Goal: Information Seeking & Learning: Learn about a topic

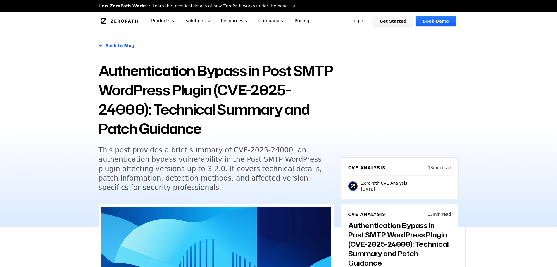
scroll to position [1258, 0]
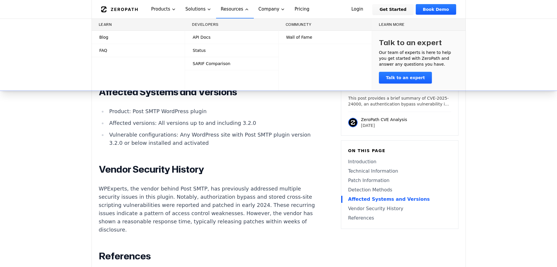
click at [102, 39] on span "Blog" at bounding box center [103, 37] width 9 height 6
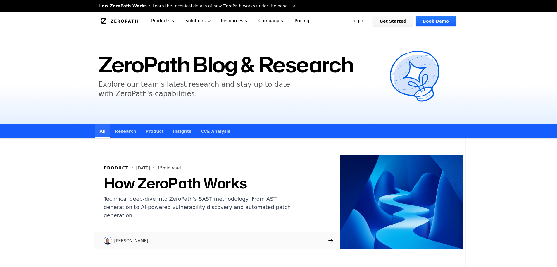
click at [208, 133] on link "CVE Analysis" at bounding box center [215, 131] width 39 height 14
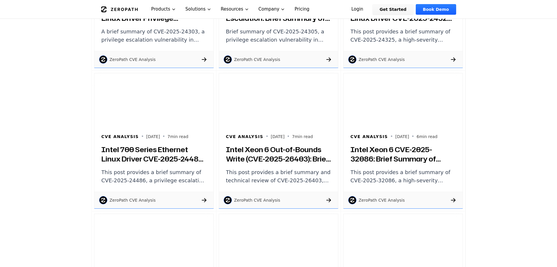
scroll to position [732, 0]
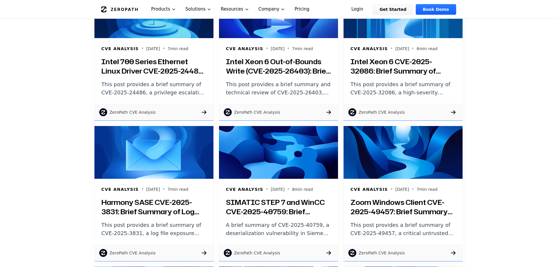
click at [177, 207] on h3 "Harmony SASE CVE-2025-3831: Brief Summary of Log File Exposure Vulnerability" at bounding box center [154, 206] width 105 height 19
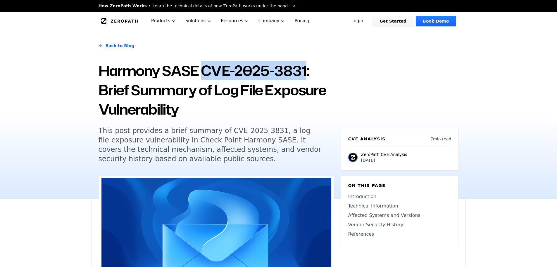
drag, startPoint x: 205, startPoint y: 72, endPoint x: 305, endPoint y: 78, distance: 100.3
click at [305, 78] on h1 "Harmony SASE CVE-2025-3831: Brief Summary of Log File Exposure Vulnerability" at bounding box center [217, 90] width 236 height 58
copy h1 "CVE-2025-3831"
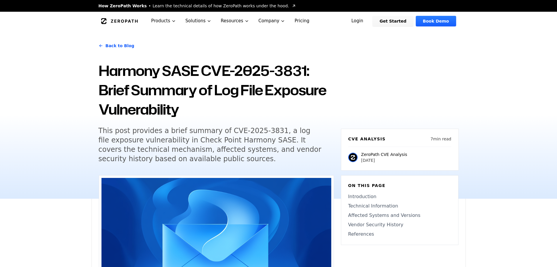
click at [221, 137] on h5 "This post provides a brief summary of CVE-2025-3831, a log file exposure vulner…" at bounding box center [211, 144] width 225 height 37
click at [329, 141] on div "Back to Blog Harmony SASE CVE-2025-3831: Brief Summary of Log File Exposure Vul…" at bounding box center [217, 103] width 236 height 133
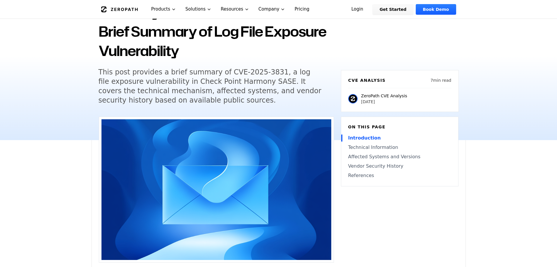
scroll to position [29, 0]
